Goal: Information Seeking & Learning: Learn about a topic

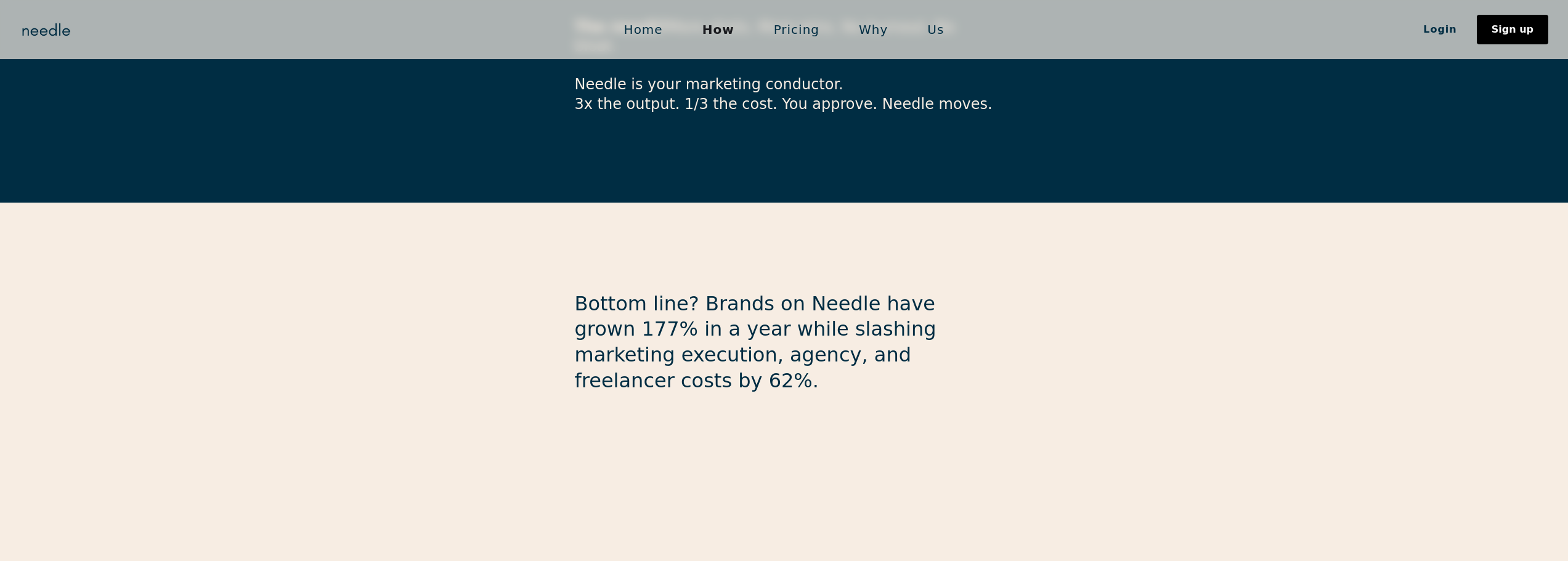
scroll to position [3256, 0]
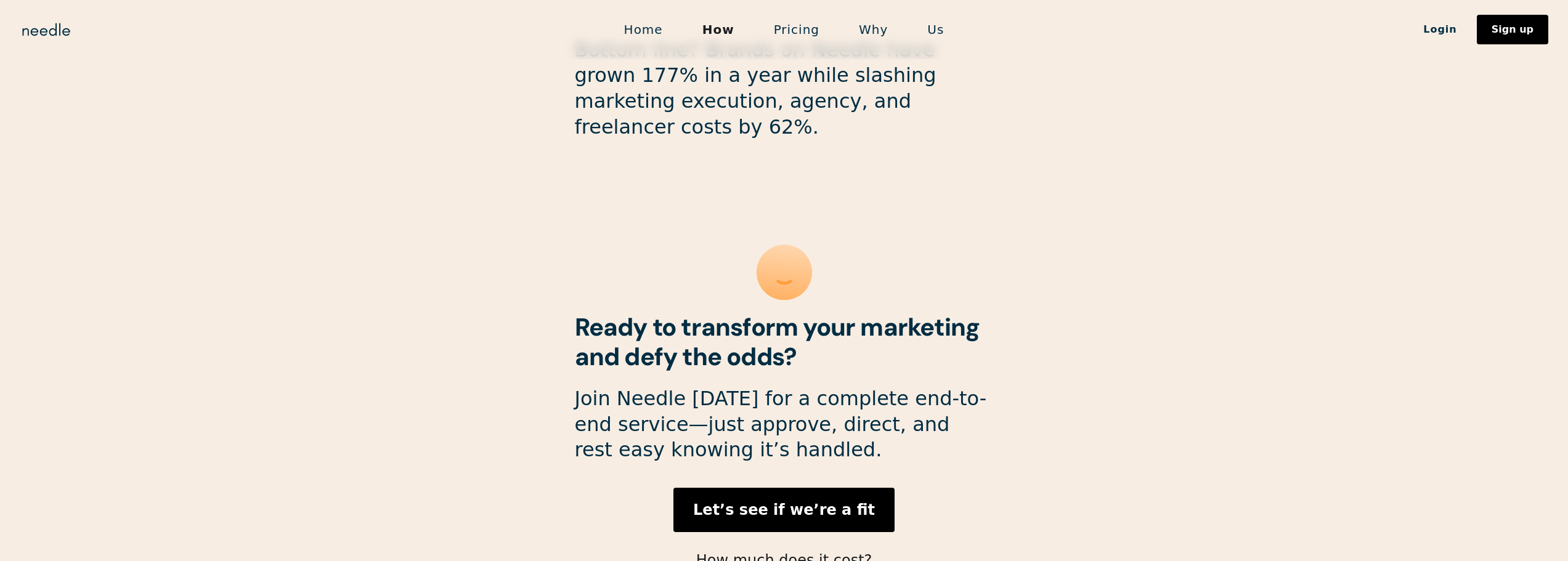
click at [791, 34] on link "Pricing" at bounding box center [796, 30] width 85 height 26
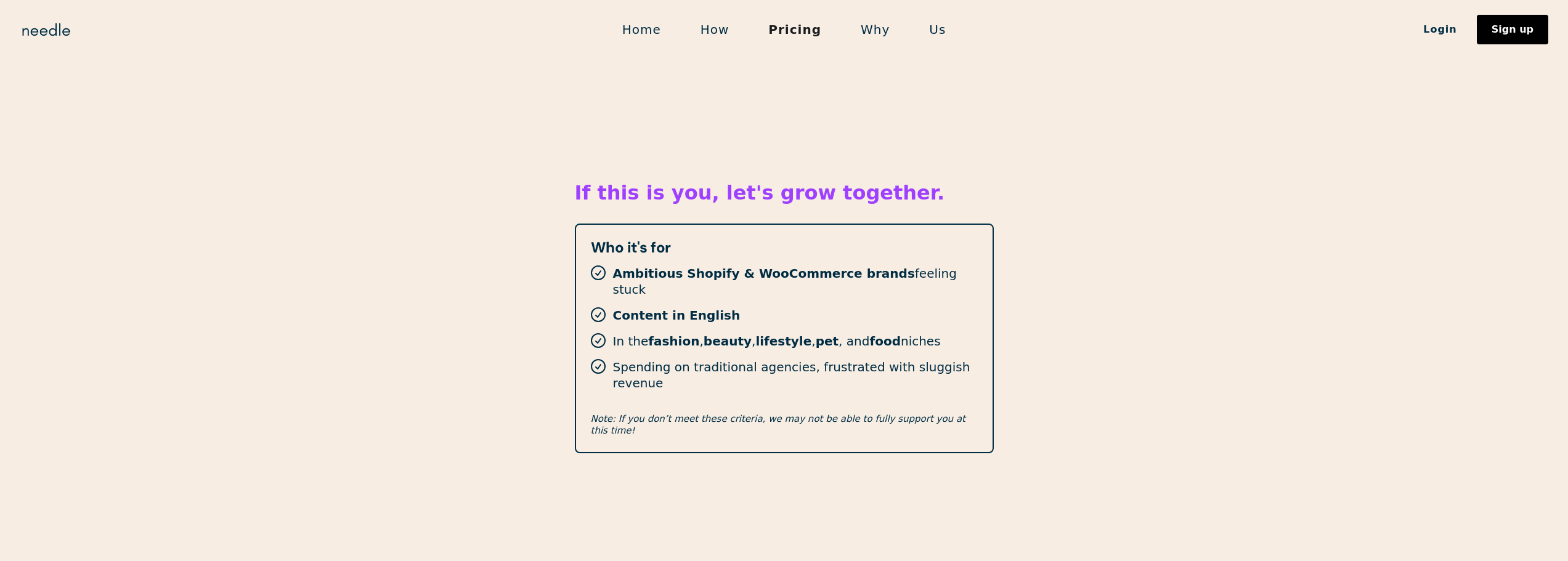
scroll to position [1662, 0]
